Goal: Transaction & Acquisition: Purchase product/service

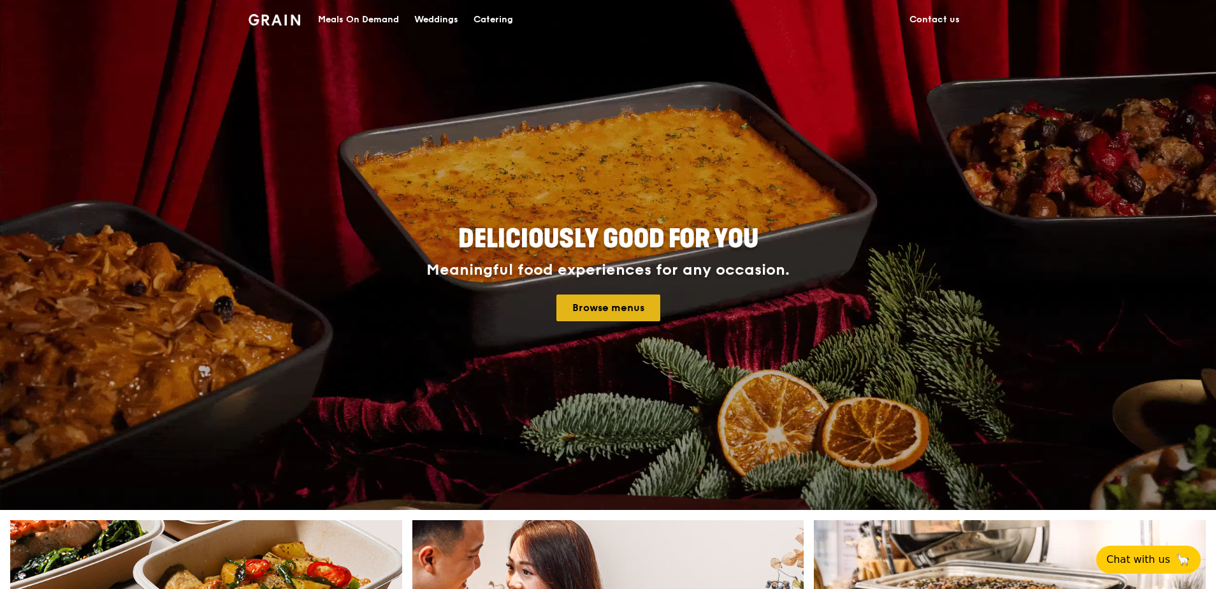
click at [605, 307] on link "Browse menus" at bounding box center [608, 307] width 104 height 27
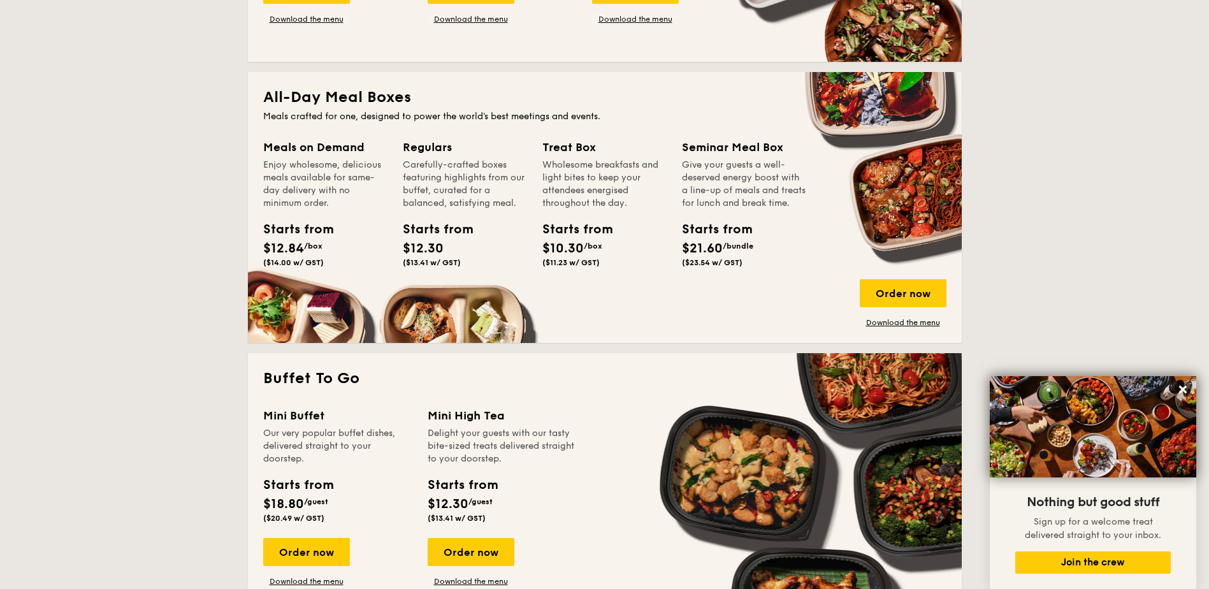
scroll to position [765, 0]
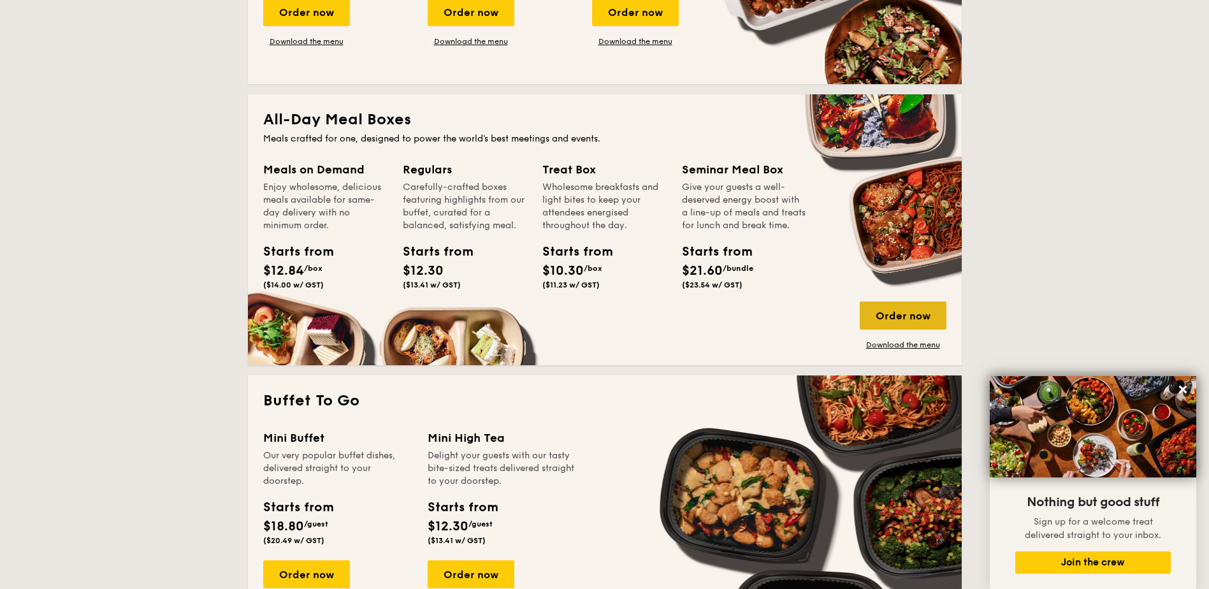
click at [889, 314] on div "Order now" at bounding box center [903, 315] width 87 height 28
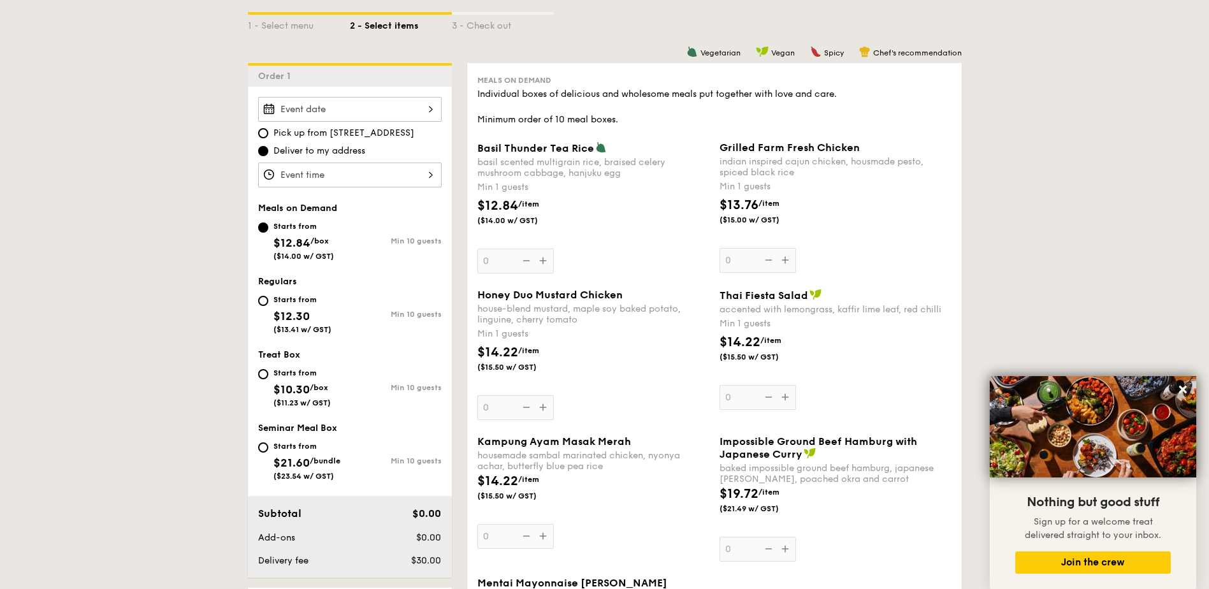
scroll to position [319, 0]
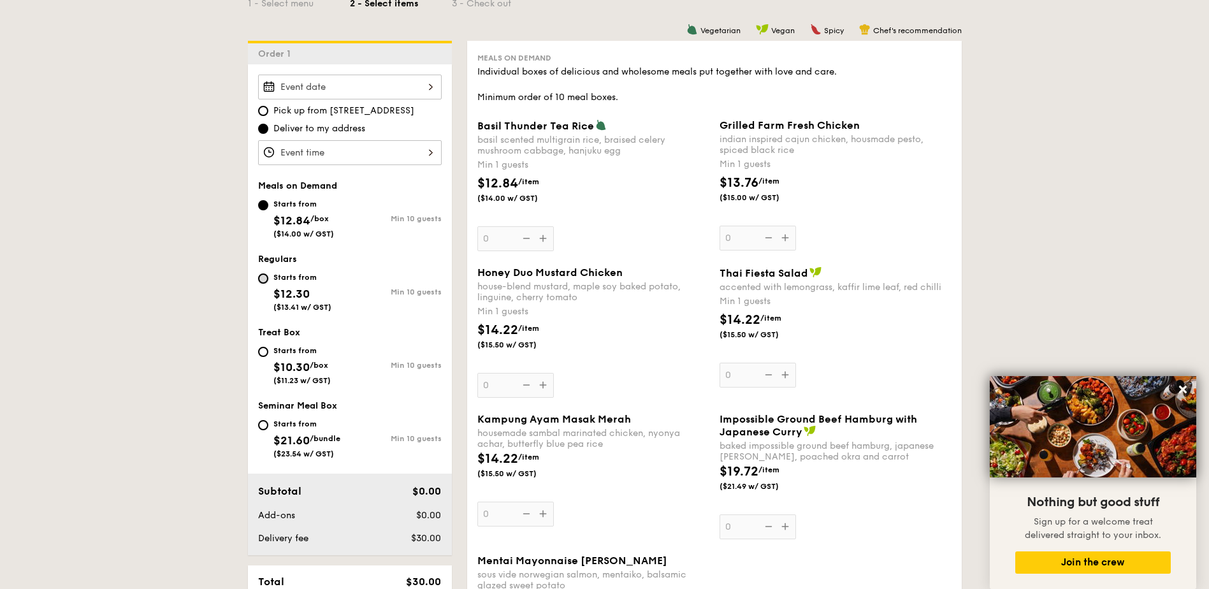
click at [262, 275] on input "Starts from $12.30 ($13.41 w/ GST) Min 10 guests" at bounding box center [263, 278] width 10 height 10
radio input "true"
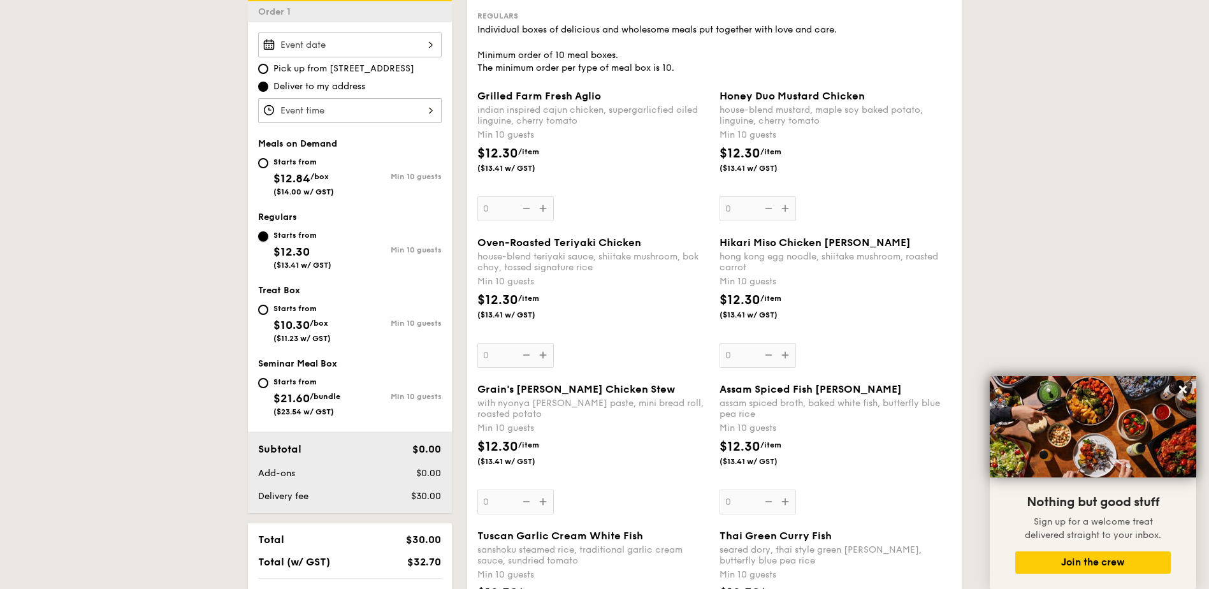
scroll to position [382, 0]
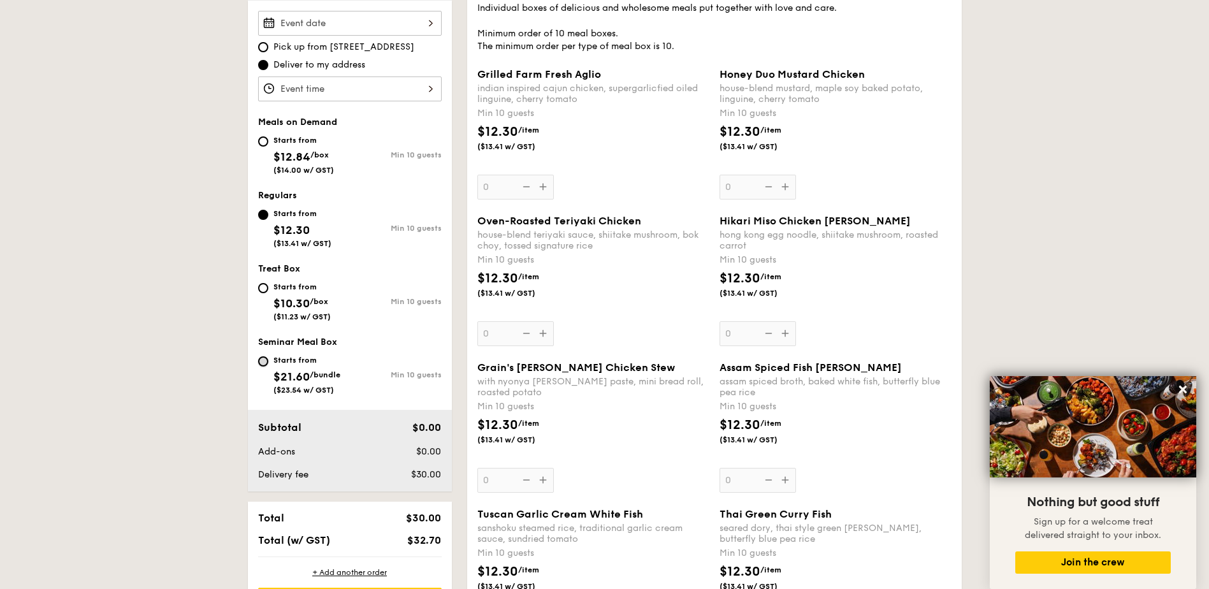
click at [265, 362] on input "Starts from $21.60 /bundle ($23.54 w/ GST) Min 10 guests" at bounding box center [263, 361] width 10 height 10
radio input "true"
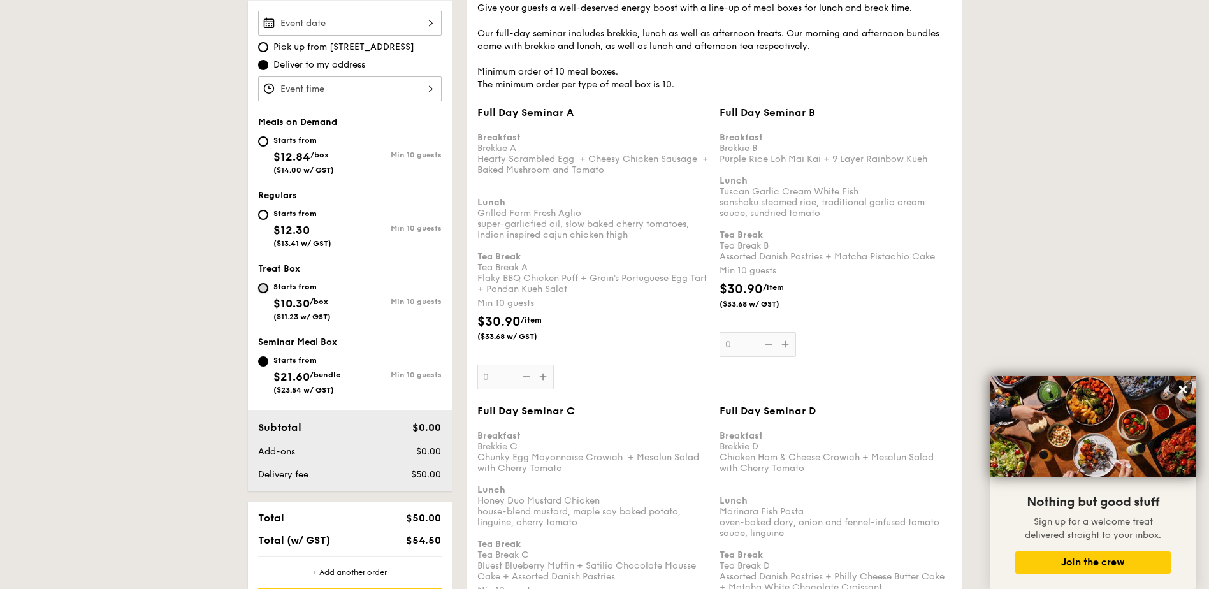
click at [262, 290] on input "Starts from $10.30 /box ($11.23 w/ GST) Min 10 guests" at bounding box center [263, 288] width 10 height 10
radio input "true"
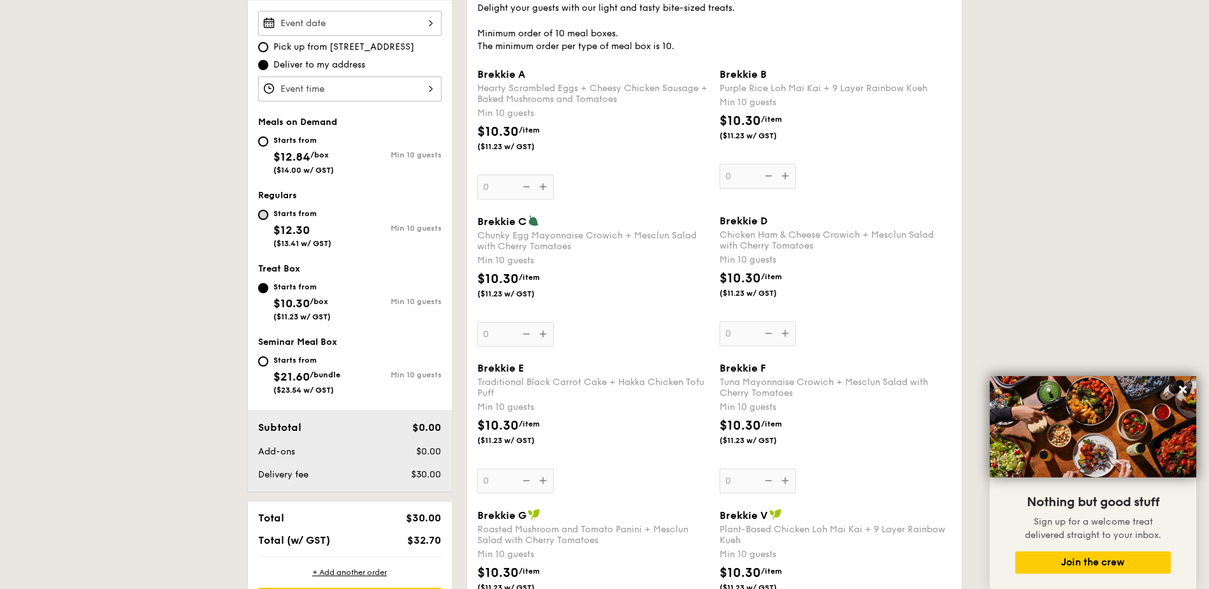
click at [265, 217] on input "Starts from $12.30 ($13.41 w/ GST) Min 10 guests" at bounding box center [263, 215] width 10 height 10
radio input "true"
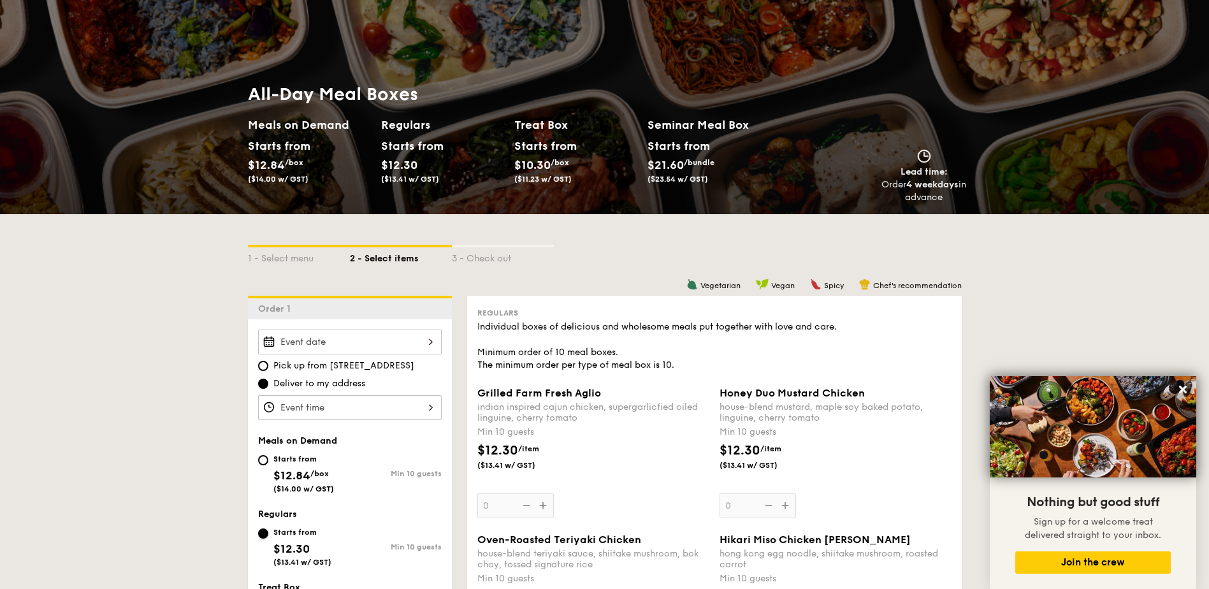
scroll to position [127, 0]
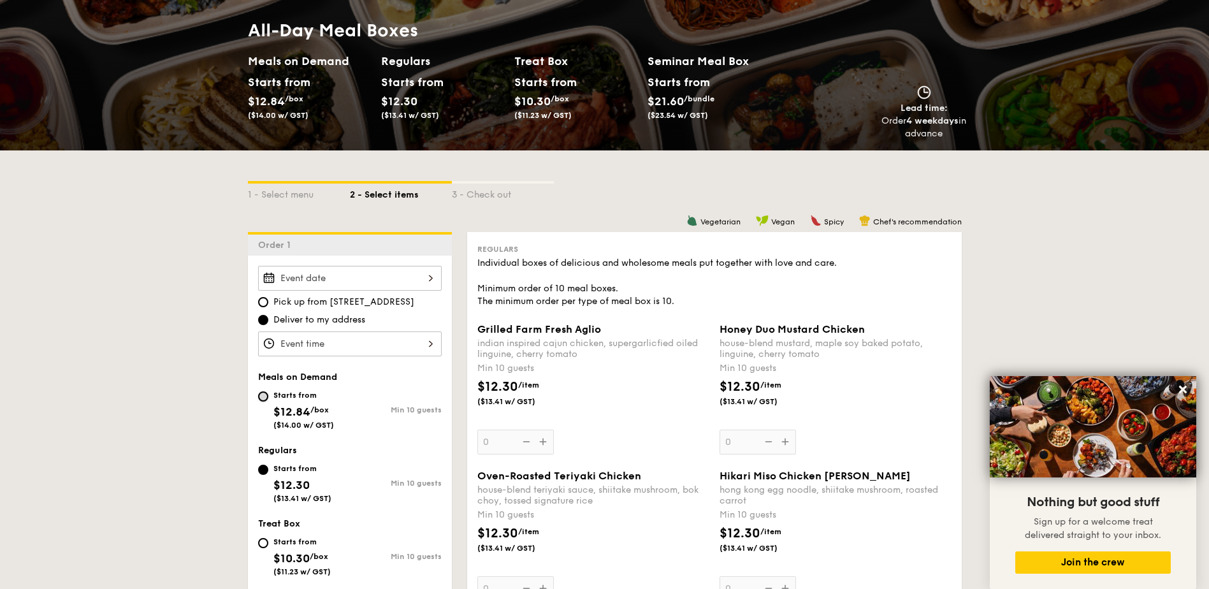
click at [265, 397] on input "Starts from $12.84 /box ($14.00 w/ GST) Min 10 guests" at bounding box center [263, 396] width 10 height 10
radio input "true"
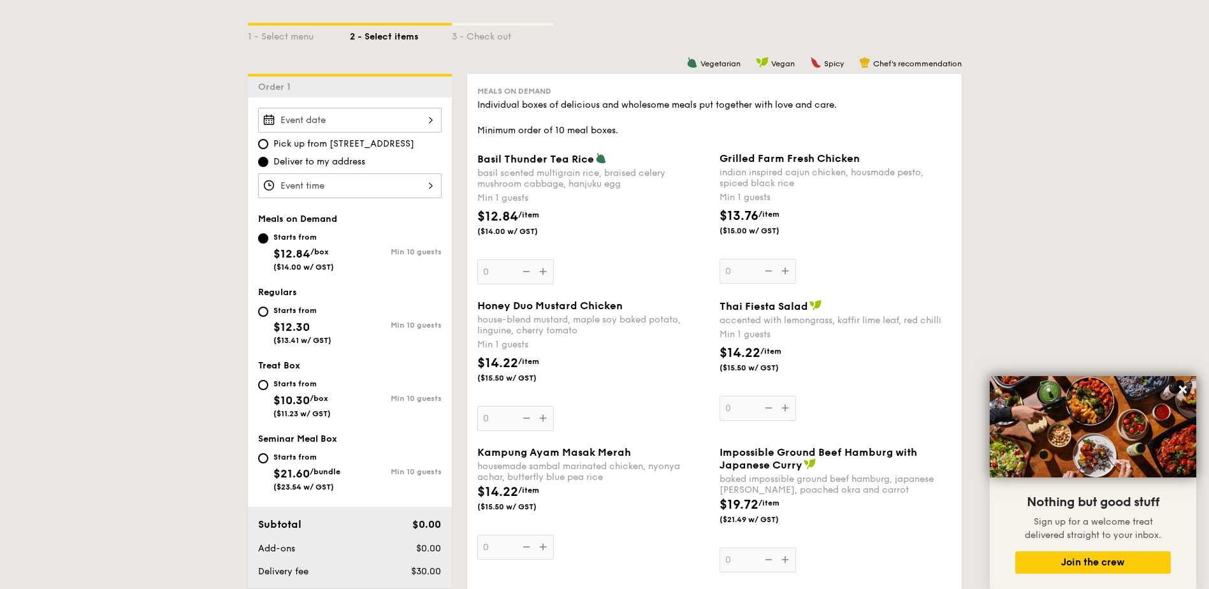
scroll to position [255, 0]
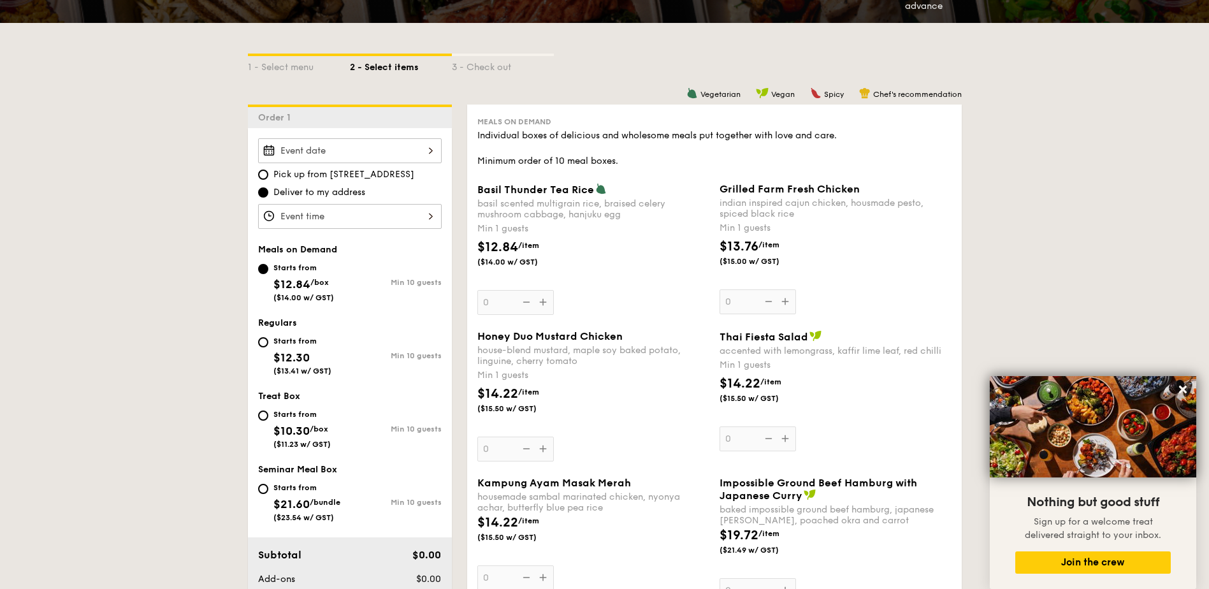
click at [268, 344] on div "Starts from $12.30 ($13.41 w/ GST)" at bounding box center [304, 354] width 92 height 42
click at [268, 344] on input "Starts from $12.30 ($13.41 w/ GST) Min 10 guests" at bounding box center [263, 342] width 10 height 10
radio input "true"
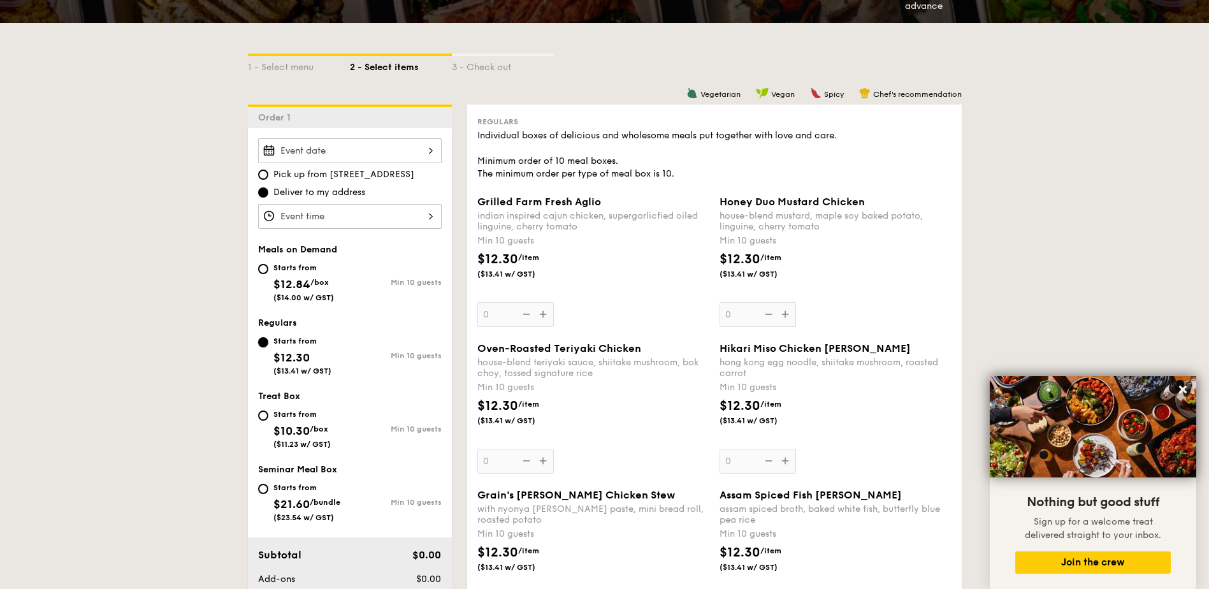
scroll to position [319, 0]
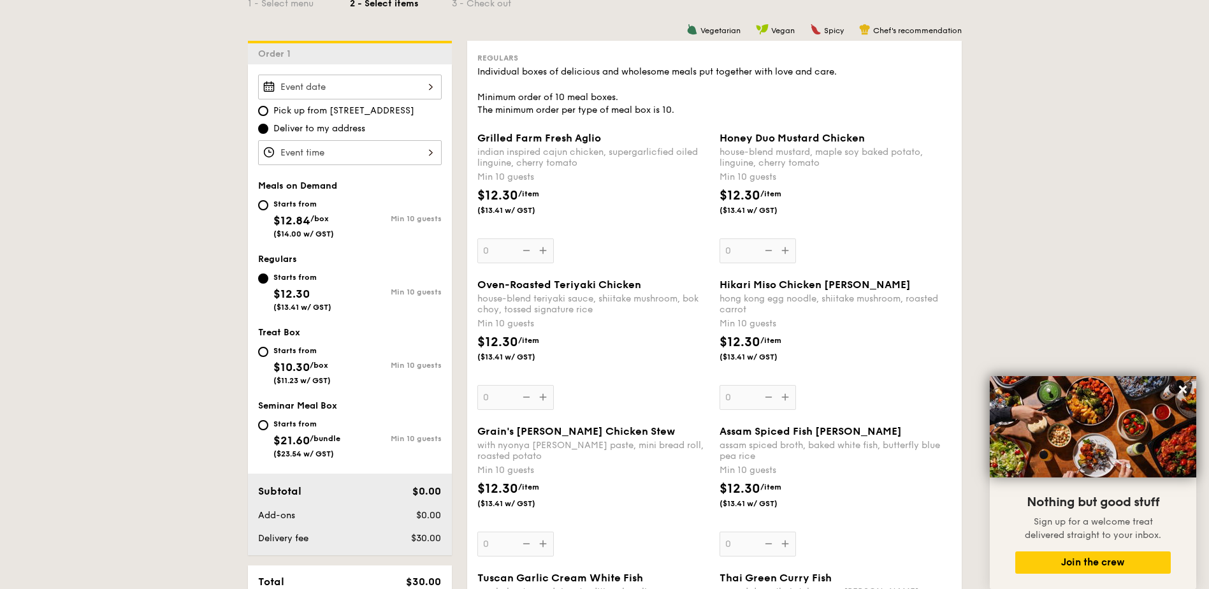
click at [544, 398] on div "Oven-Roasted Teriyaki Chicken house-blend teriyaki sauce, shiitake mushroom, bo…" at bounding box center [593, 344] width 232 height 131
click at [544, 398] on input "0" at bounding box center [515, 397] width 76 height 25
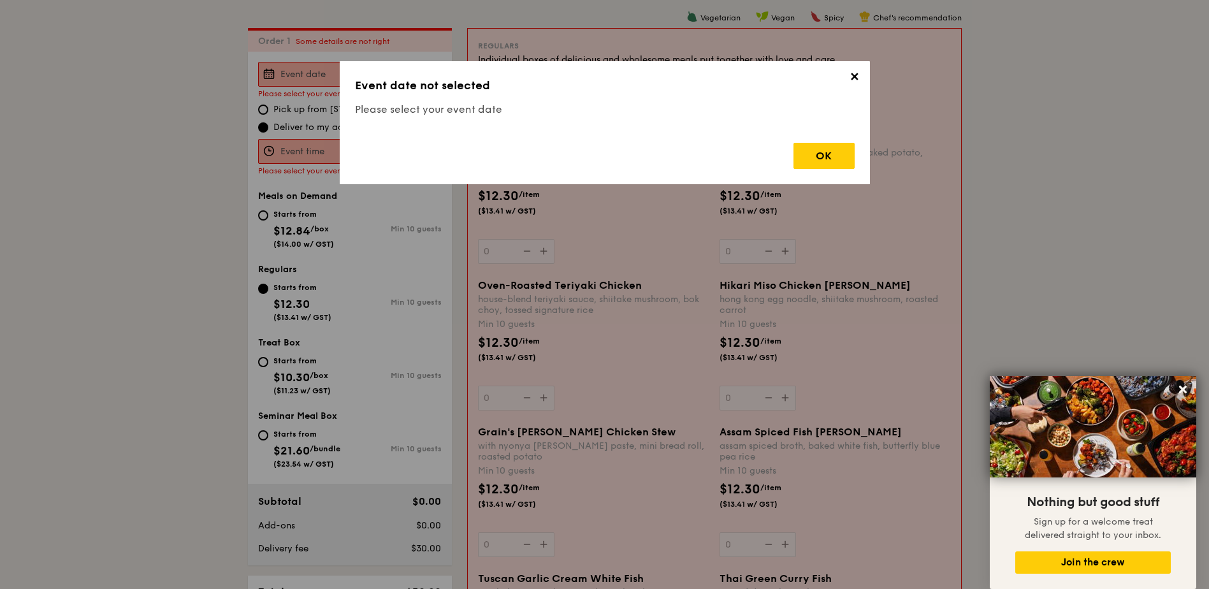
scroll to position [340, 0]
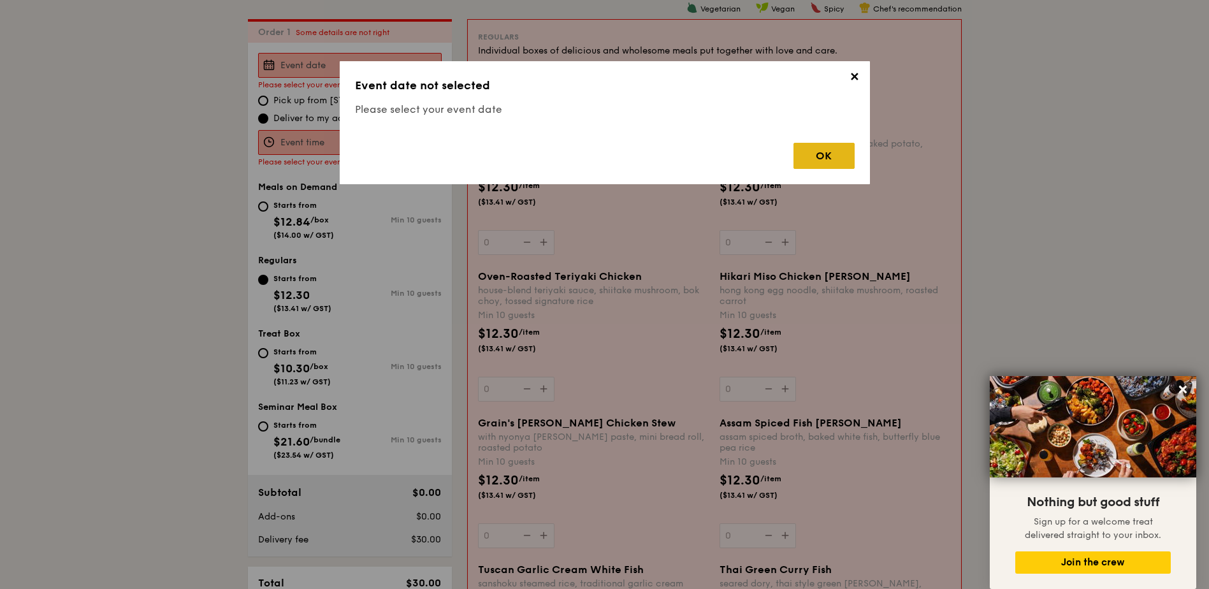
click at [810, 150] on div "OK" at bounding box center [824, 156] width 61 height 26
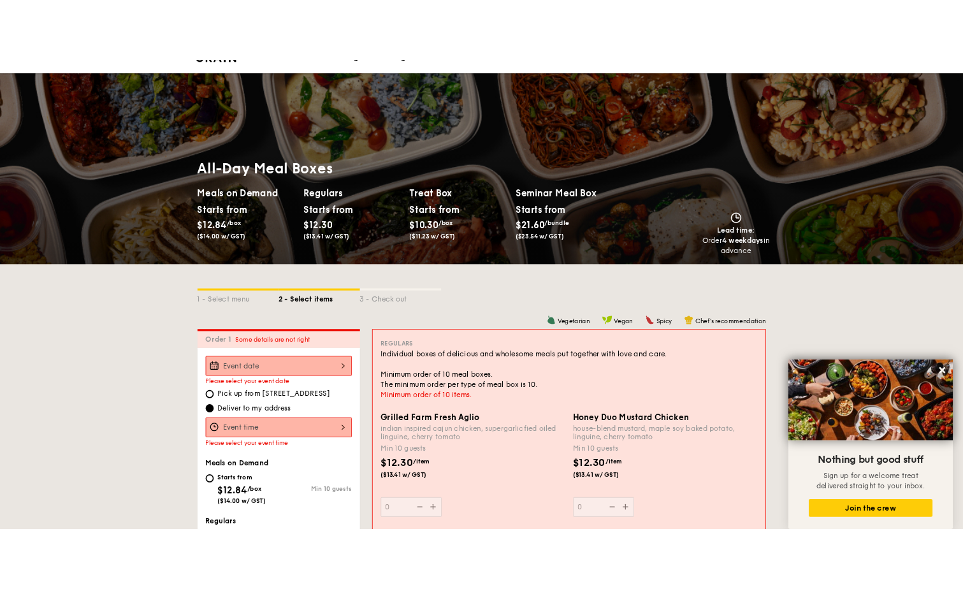
scroll to position [0, 0]
